Goal: Task Accomplishment & Management: Use online tool/utility

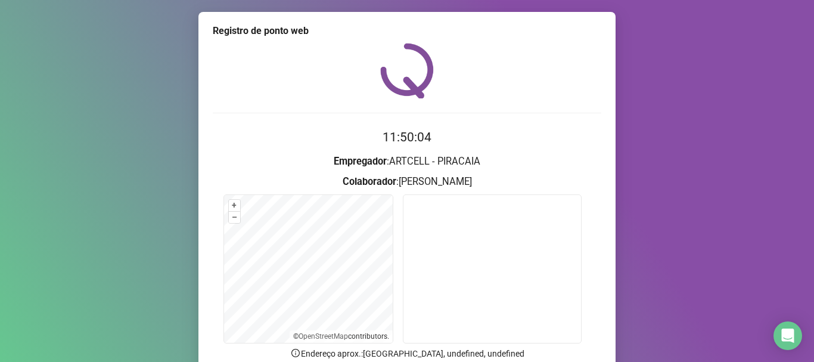
scroll to position [104, 0]
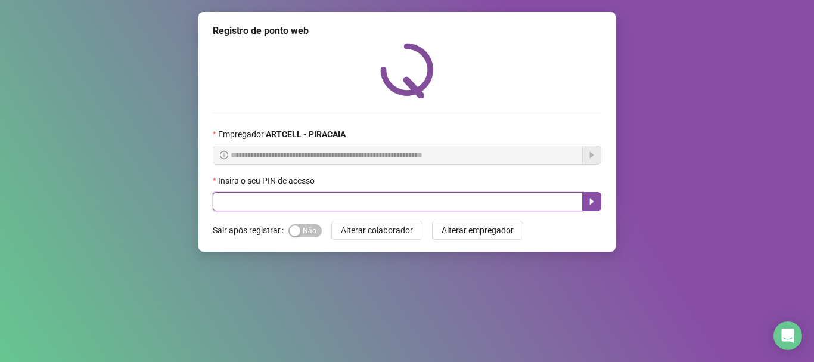
click at [264, 202] on input "text" at bounding box center [398, 201] width 370 height 19
type input "*****"
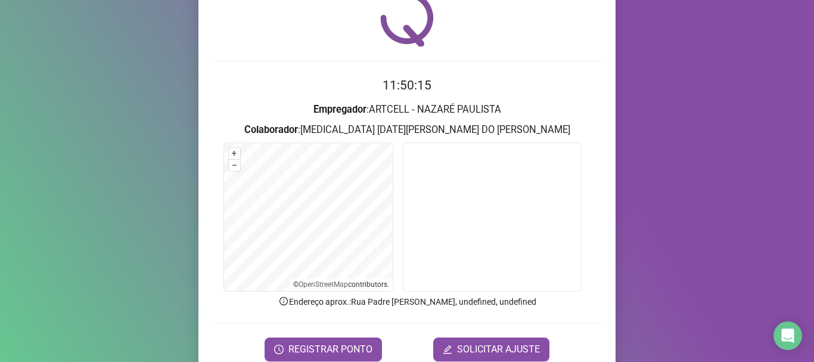
scroll to position [104, 0]
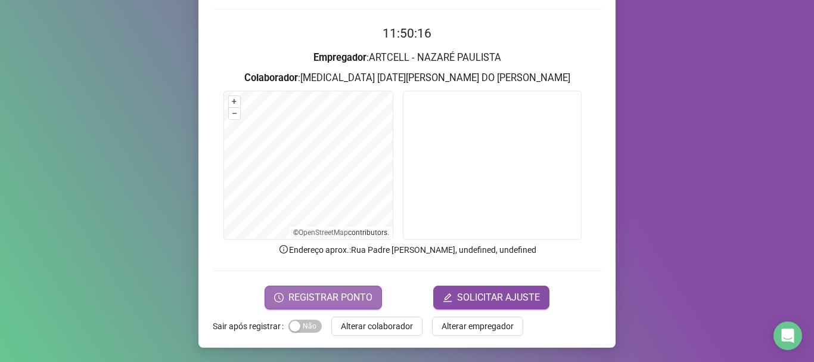
click at [317, 291] on span "REGISTRAR PONTO" at bounding box center [330, 297] width 84 height 14
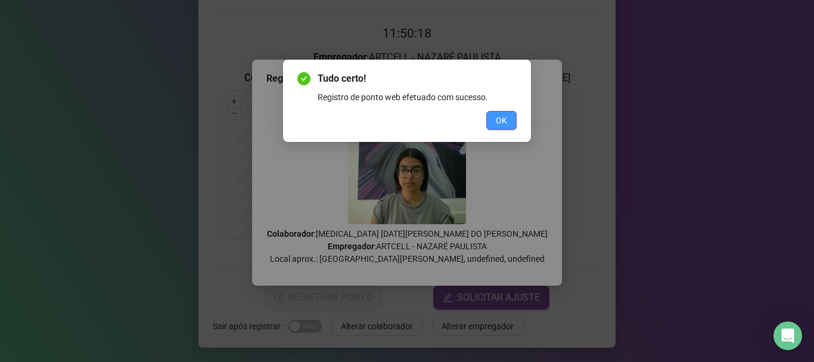
click at [494, 118] on button "OK" at bounding box center [501, 120] width 30 height 19
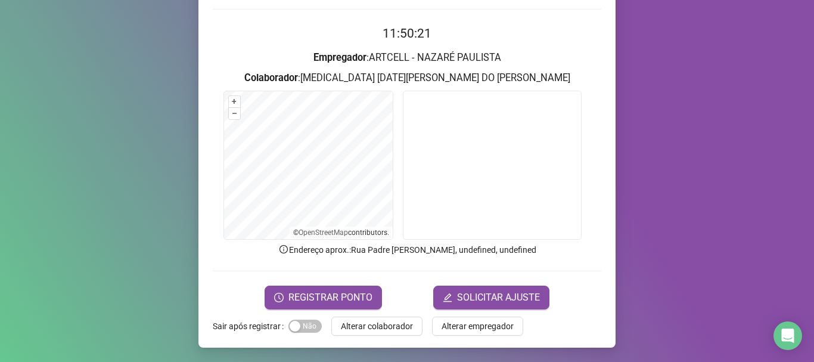
scroll to position [44, 0]
